Goal: Task Accomplishment & Management: Manage account settings

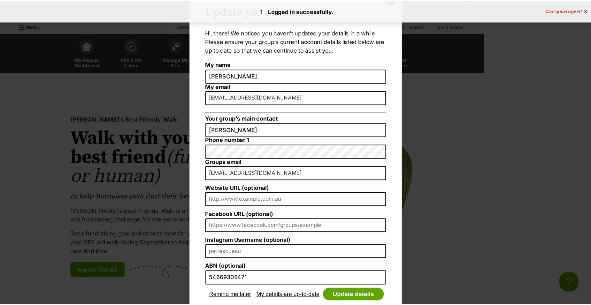
scroll to position [49, 0]
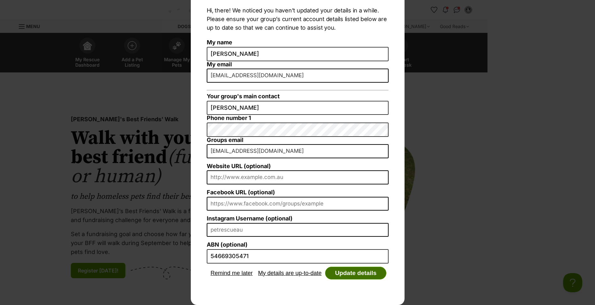
click at [339, 275] on button "Update details" at bounding box center [355, 273] width 61 height 13
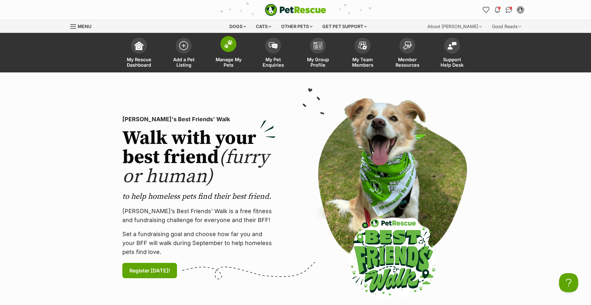
click at [235, 61] on span "Manage My Pets" at bounding box center [228, 62] width 29 height 11
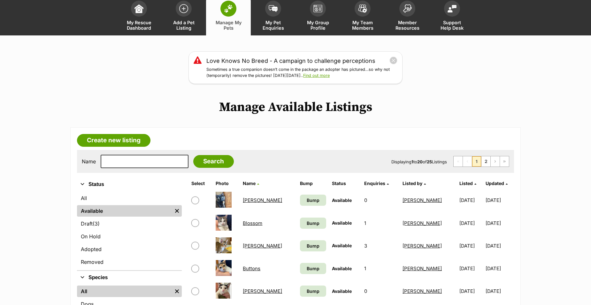
scroll to position [96, 0]
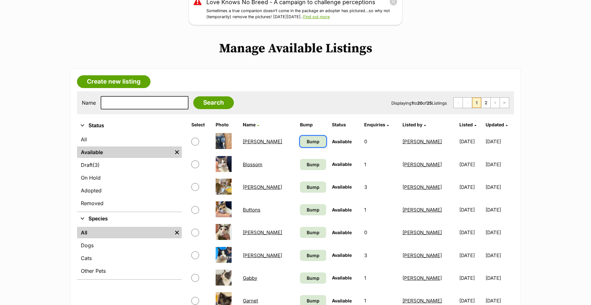
click at [306, 141] on span "Bump" at bounding box center [312, 141] width 13 height 7
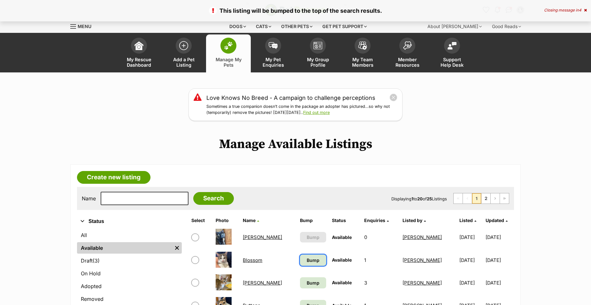
click at [306, 262] on span "Bump" at bounding box center [312, 260] width 13 height 7
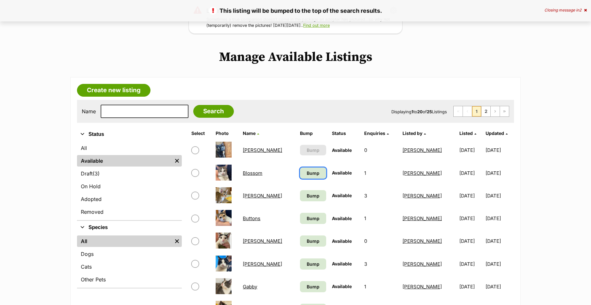
scroll to position [96, 0]
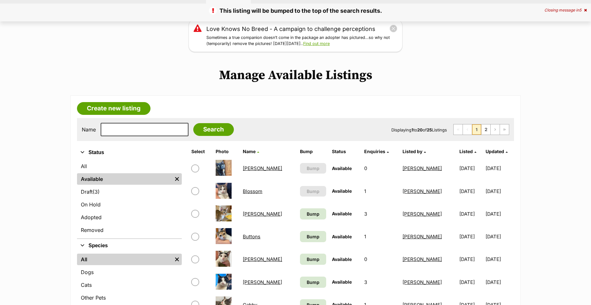
scroll to position [96, 0]
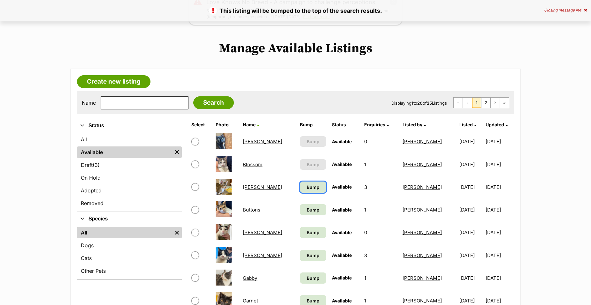
click at [306, 187] on span "Bump" at bounding box center [312, 187] width 13 height 7
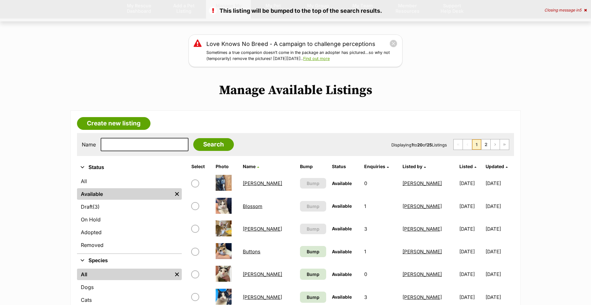
scroll to position [96, 0]
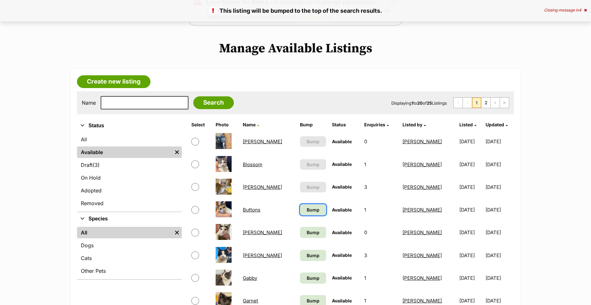
click at [306, 210] on span "Bump" at bounding box center [312, 210] width 13 height 7
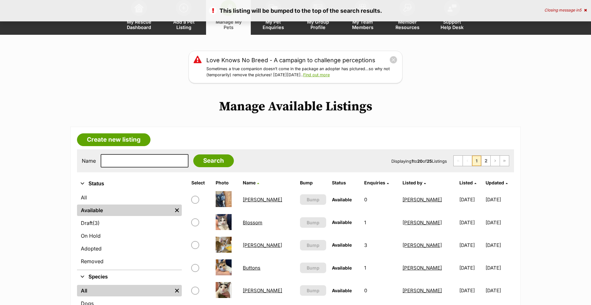
scroll to position [128, 0]
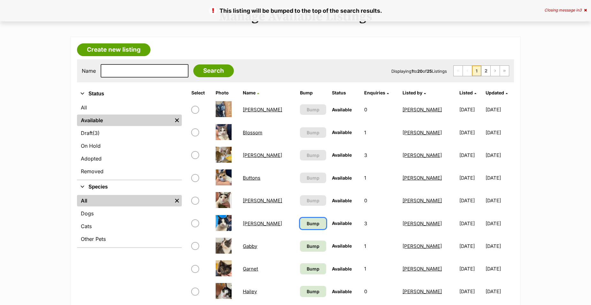
click at [306, 224] on span "Bump" at bounding box center [312, 223] width 13 height 7
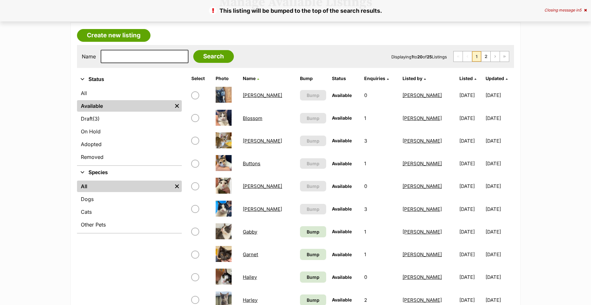
scroll to position [160, 0]
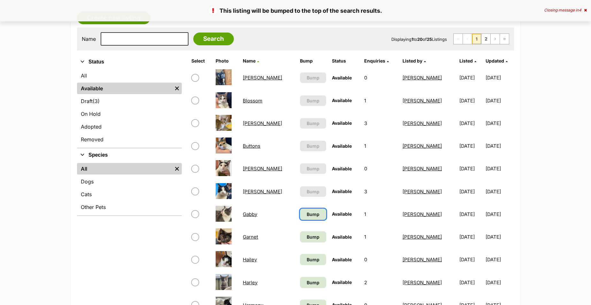
click at [306, 216] on span "Bump" at bounding box center [312, 214] width 13 height 7
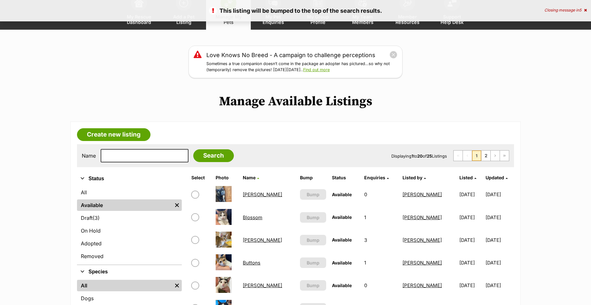
scroll to position [128, 0]
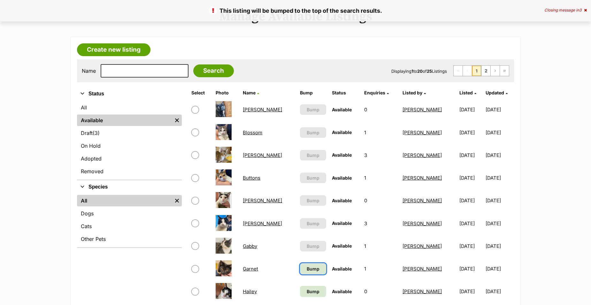
click at [306, 267] on span "Bump" at bounding box center [312, 269] width 13 height 7
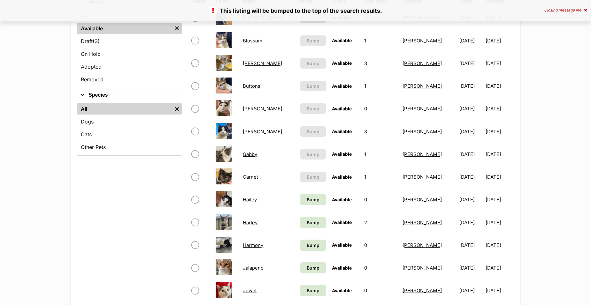
scroll to position [223, 0]
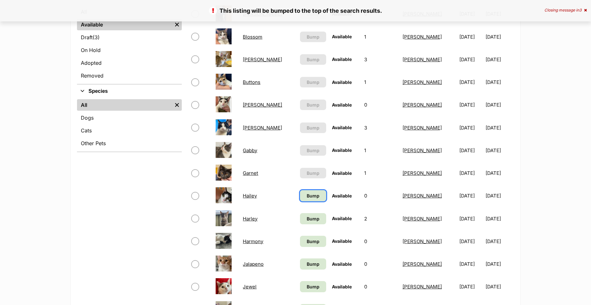
click at [306, 197] on span "Bump" at bounding box center [312, 195] width 13 height 7
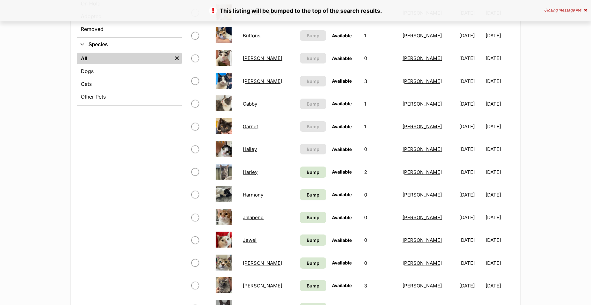
scroll to position [287, 0]
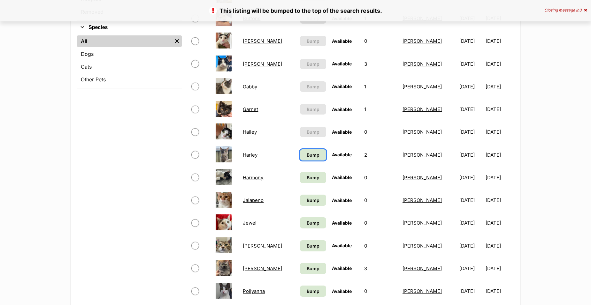
click at [306, 158] on span "Bump" at bounding box center [312, 155] width 13 height 7
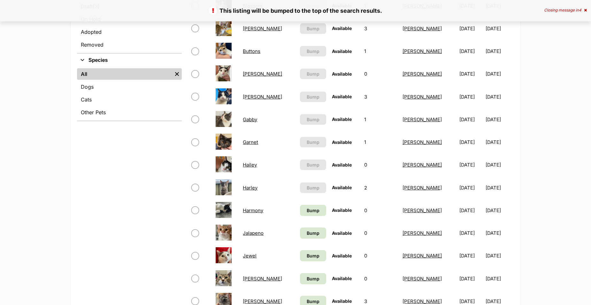
scroll to position [255, 0]
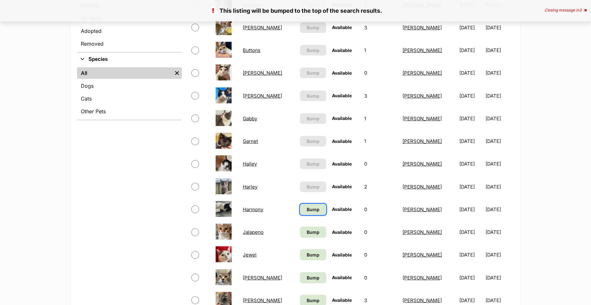
click at [306, 211] on span "Bump" at bounding box center [312, 209] width 13 height 7
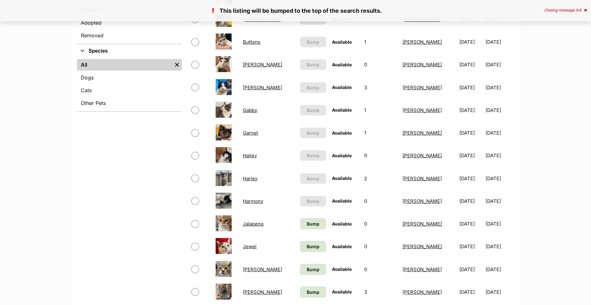
scroll to position [287, 0]
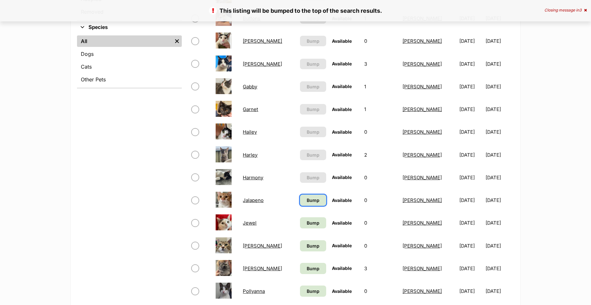
click at [306, 203] on span "Bump" at bounding box center [312, 200] width 13 height 7
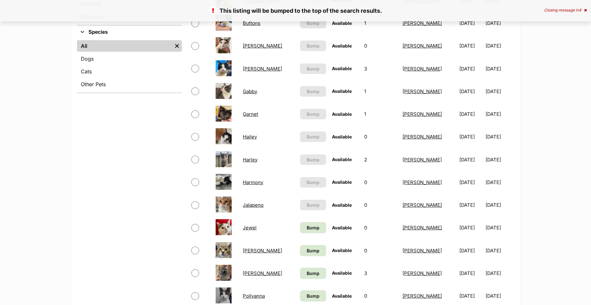
scroll to position [287, 0]
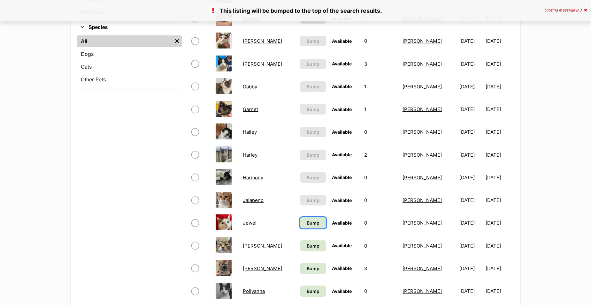
click at [306, 223] on span "Bump" at bounding box center [312, 223] width 13 height 7
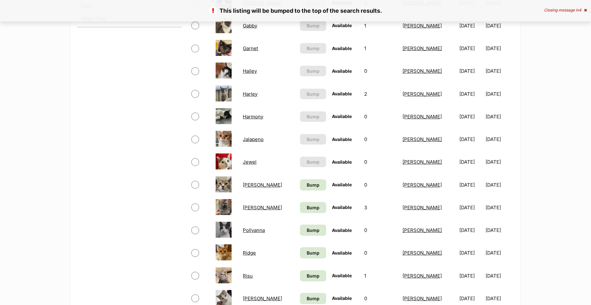
scroll to position [351, 0]
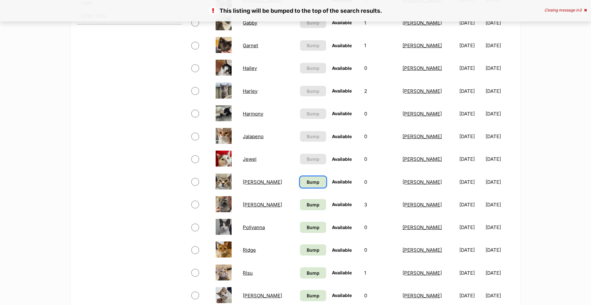
click at [306, 184] on span "Bump" at bounding box center [312, 182] width 13 height 7
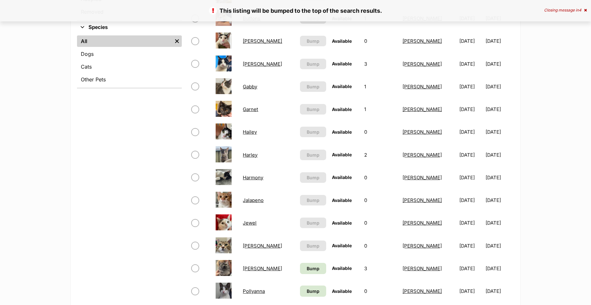
scroll to position [415, 0]
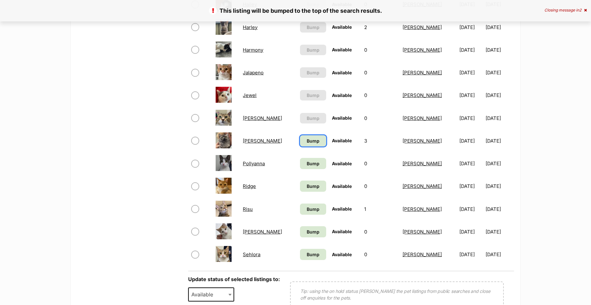
click at [306, 142] on span "Bump" at bounding box center [312, 141] width 13 height 7
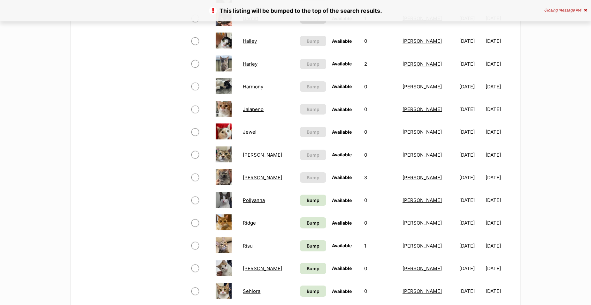
scroll to position [383, 0]
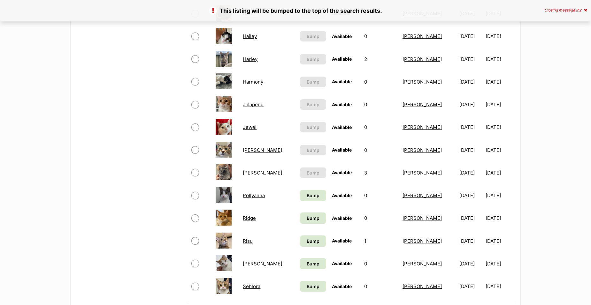
click at [251, 194] on link "Pollyanna" at bounding box center [254, 195] width 22 height 6
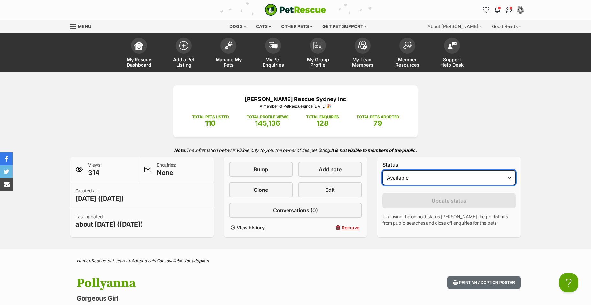
click at [423, 182] on select "Draft Available On hold Adopted" at bounding box center [448, 177] width 133 height 15
select select "rehomed"
click at [382, 170] on select "Draft Available On hold Adopted" at bounding box center [448, 177] width 133 height 15
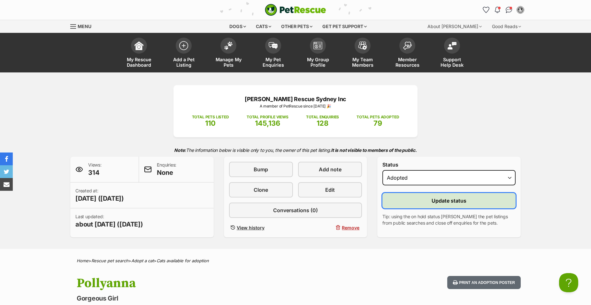
click at [439, 202] on span "Update status" at bounding box center [448, 201] width 35 height 8
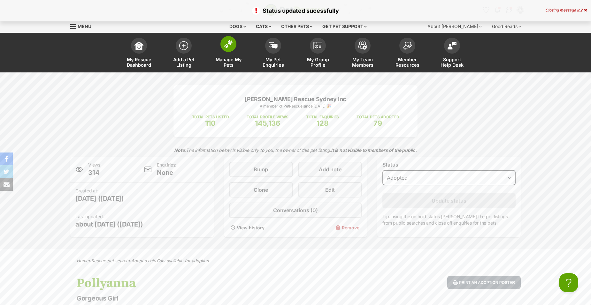
click at [230, 60] on span "Manage My Pets" at bounding box center [228, 62] width 29 height 11
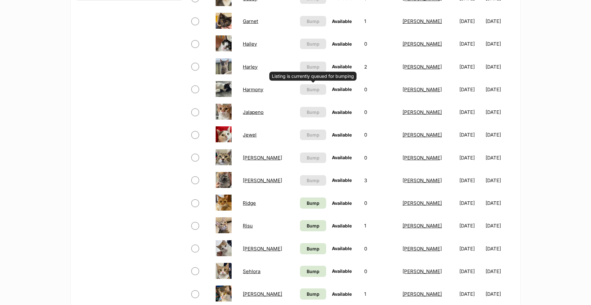
scroll to position [383, 0]
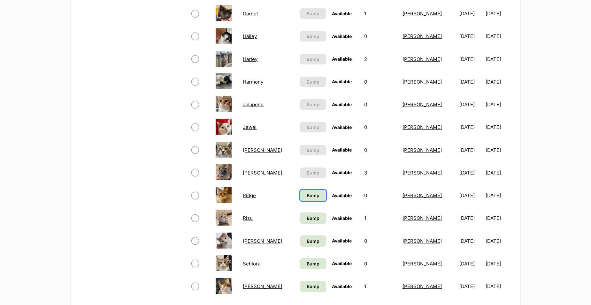
click at [306, 198] on span "Bump" at bounding box center [312, 195] width 13 height 7
click at [306, 197] on span "Bump" at bounding box center [312, 195] width 13 height 7
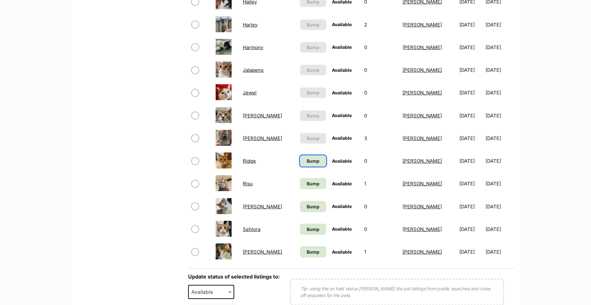
scroll to position [415, 0]
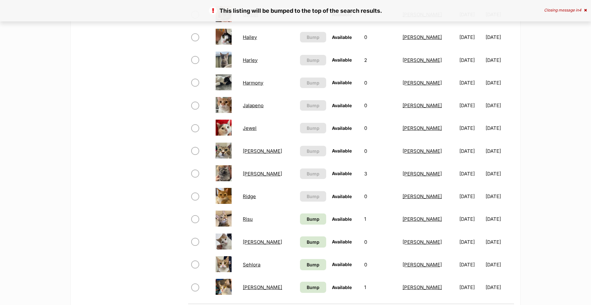
scroll to position [383, 0]
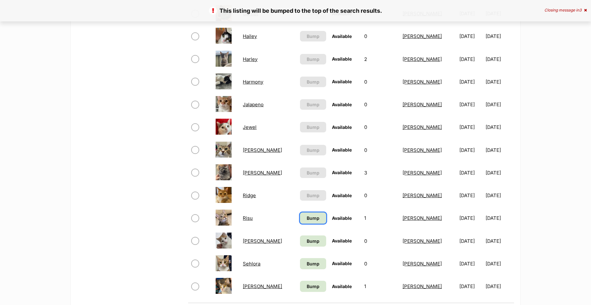
click at [306, 218] on span "Bump" at bounding box center [312, 218] width 13 height 7
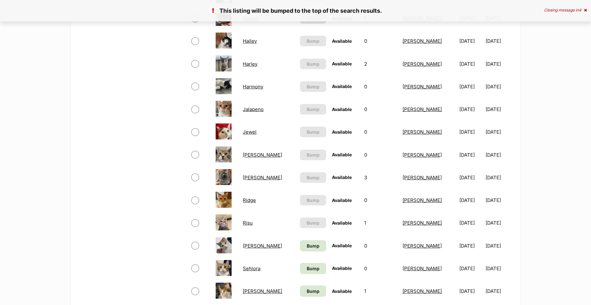
scroll to position [383, 0]
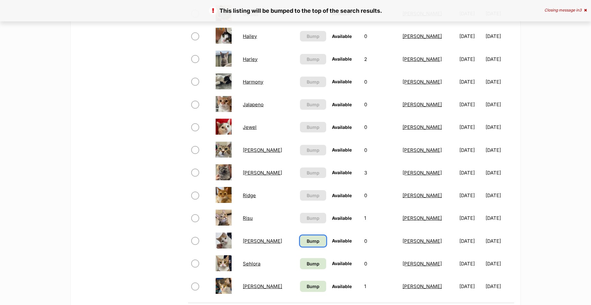
click at [306, 242] on span "Bump" at bounding box center [312, 241] width 13 height 7
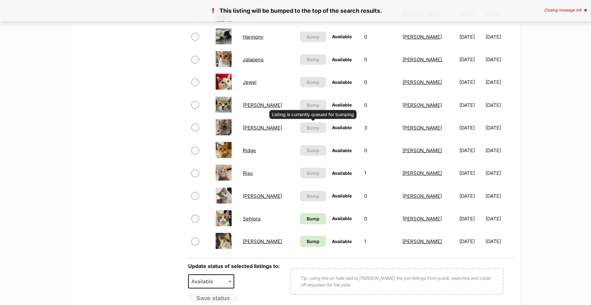
scroll to position [447, 0]
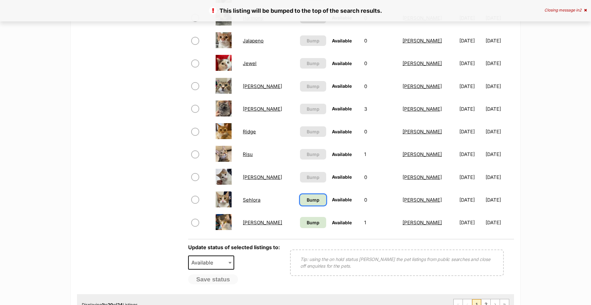
click at [306, 203] on span "Bump" at bounding box center [312, 200] width 13 height 7
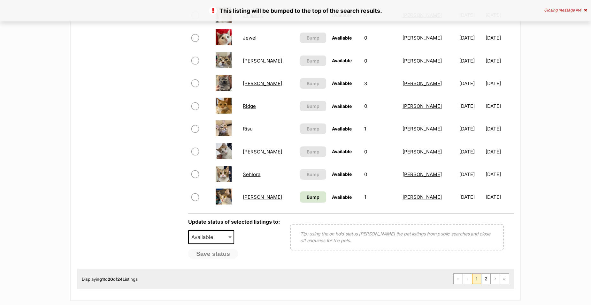
scroll to position [479, 0]
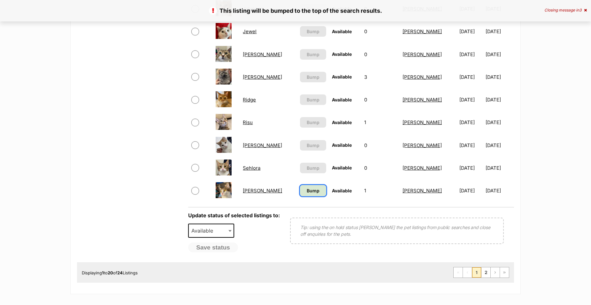
click at [300, 195] on link "Bump" at bounding box center [313, 190] width 26 height 11
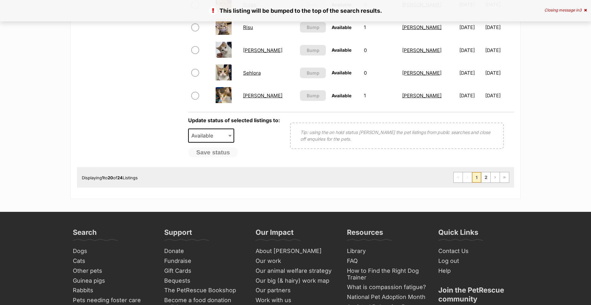
scroll to position [575, 0]
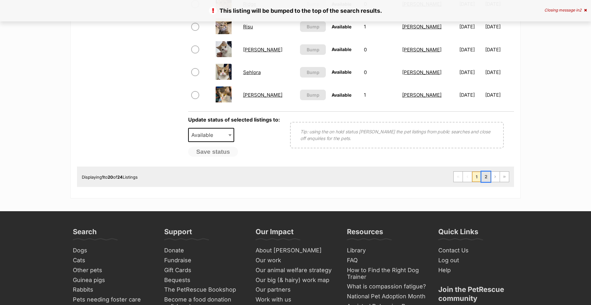
click at [484, 176] on link "2" at bounding box center [485, 177] width 9 height 10
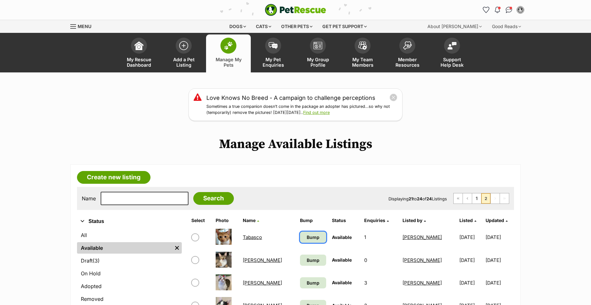
click at [306, 238] on span "Bump" at bounding box center [312, 237] width 13 height 7
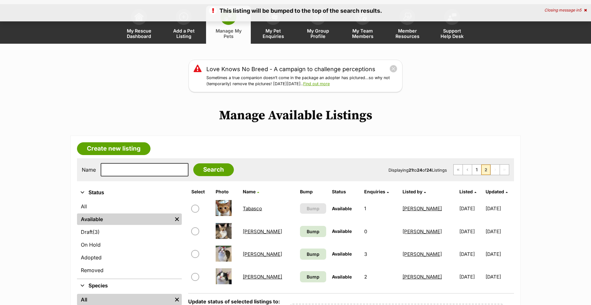
scroll to position [96, 0]
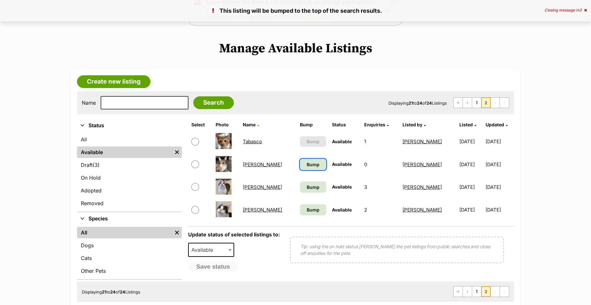
click at [306, 166] on span "Bump" at bounding box center [312, 164] width 13 height 7
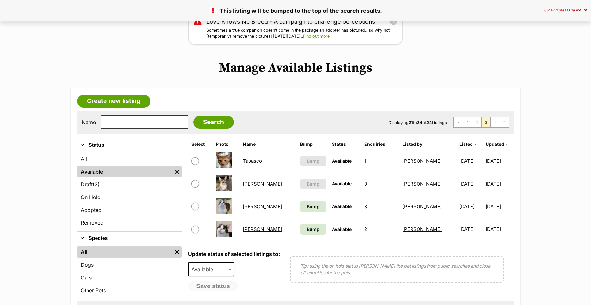
scroll to position [96, 0]
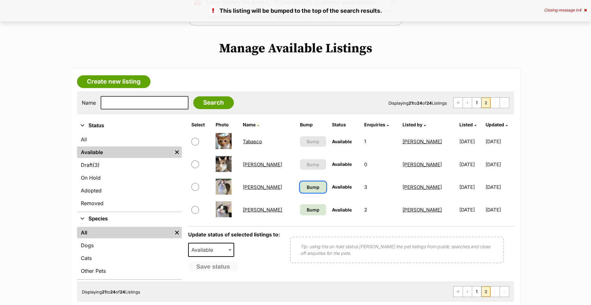
click at [306, 187] on span "Bump" at bounding box center [312, 187] width 13 height 7
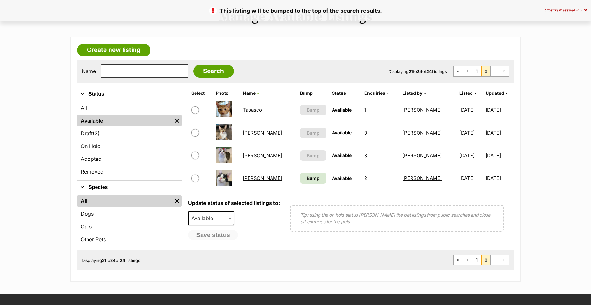
scroll to position [128, 0]
click at [306, 181] on span "Bump" at bounding box center [312, 178] width 13 height 7
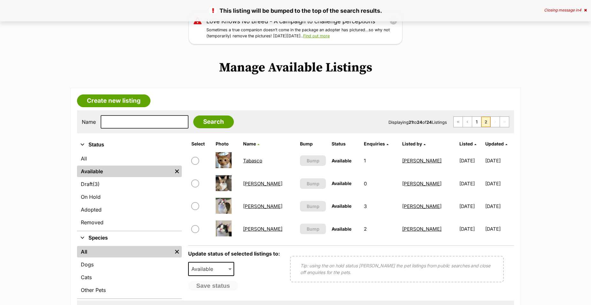
scroll to position [96, 0]
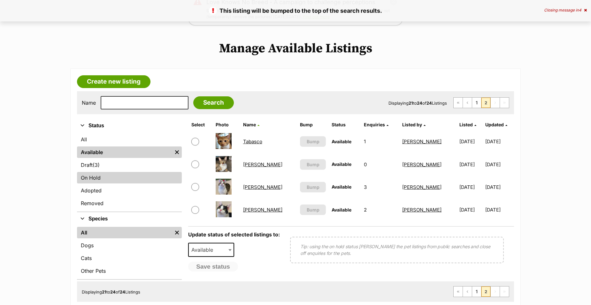
click at [98, 181] on link "On Hold" at bounding box center [129, 177] width 105 height 11
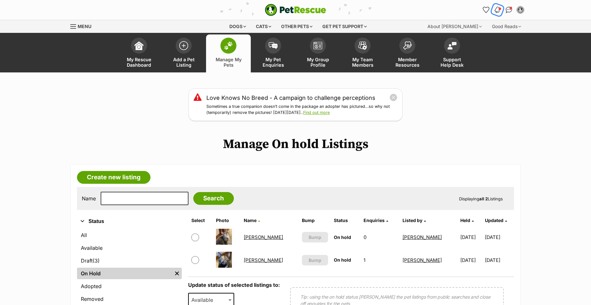
click at [497, 12] on img "Notifications" at bounding box center [497, 10] width 7 height 8
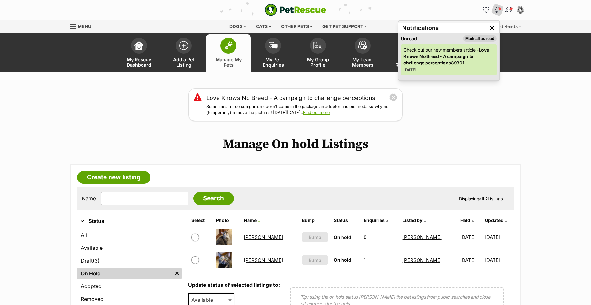
click at [508, 11] on img "Conversations" at bounding box center [508, 10] width 9 height 8
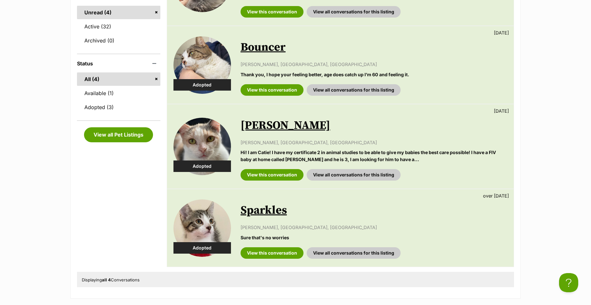
scroll to position [255, 0]
